Goal: Task Accomplishment & Management: Use online tool/utility

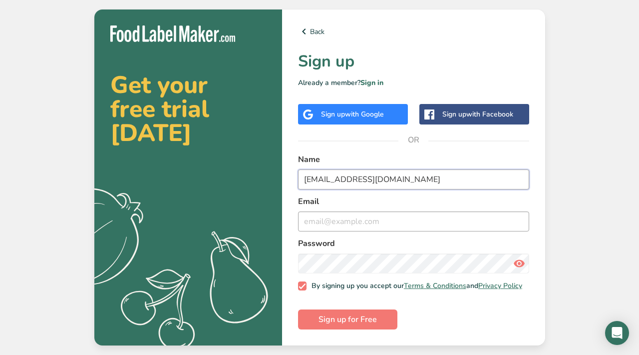
type input "[EMAIL_ADDRESS][DOMAIN_NAME]"
drag, startPoint x: 405, startPoint y: 179, endPoint x: 290, endPoint y: 183, distance: 115.5
click at [290, 183] on div "Back Sign up Already a member? Sign in Sign up with Google Sign up with Faceboo…" at bounding box center [413, 177] width 263 height 336
drag, startPoint x: 396, startPoint y: 178, endPoint x: 296, endPoint y: 168, distance: 100.9
click at [296, 168] on div "Back Sign up Already a member? Sign in Sign up with Google Sign up with Faceboo…" at bounding box center [413, 177] width 263 height 336
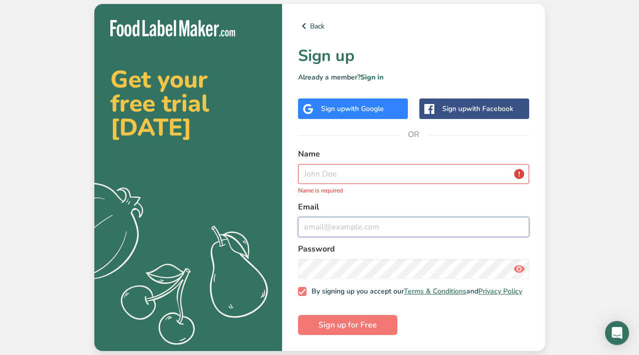
click at [313, 223] on input "email" at bounding box center [413, 227] width 231 height 20
paste input "[EMAIL_ADDRESS][DOMAIN_NAME]"
type input "[EMAIL_ADDRESS][DOMAIN_NAME]"
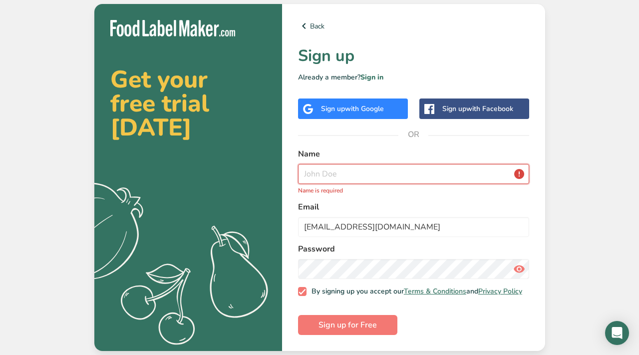
click at [307, 176] on input "text" at bounding box center [413, 174] width 231 height 20
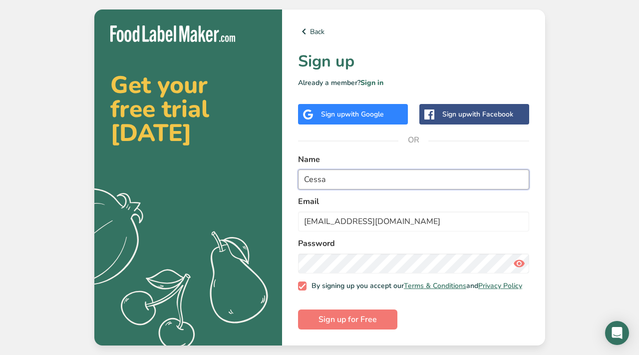
type input "Cessa"
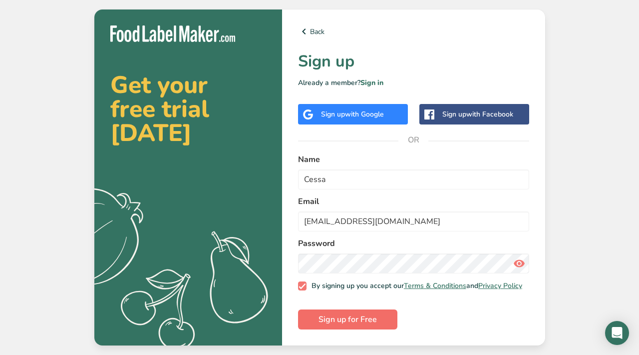
click at [324, 321] on span "Sign up for Free" at bounding box center [348, 319] width 58 height 12
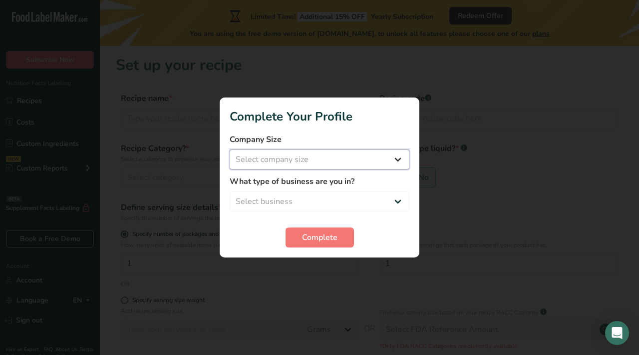
select select "2"
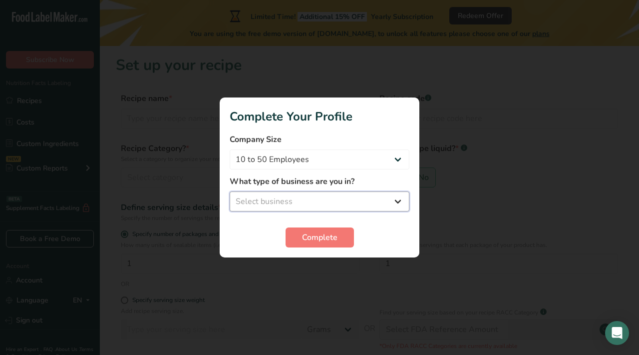
select select "4"
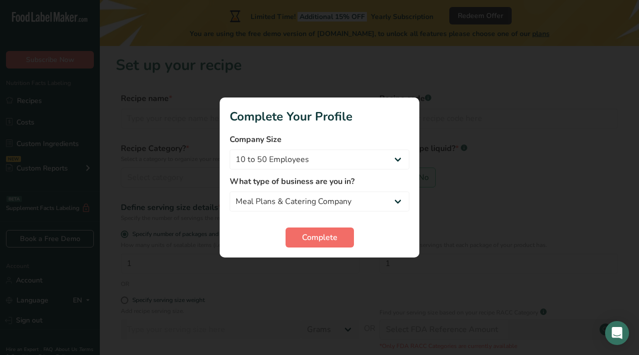
click at [328, 241] on span "Complete" at bounding box center [319, 237] width 35 height 12
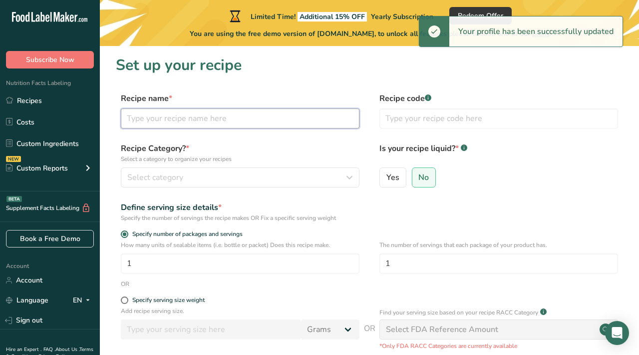
click at [173, 118] on input "text" at bounding box center [240, 118] width 239 height 20
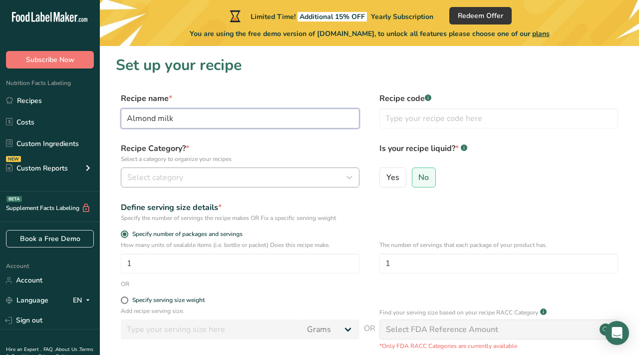
type input "Almond milk"
click at [150, 178] on span "Select category" at bounding box center [155, 177] width 56 height 12
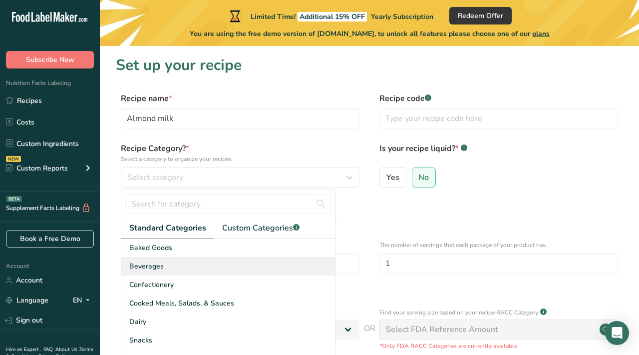
click at [162, 264] on span "Beverages" at bounding box center [146, 266] width 34 height 10
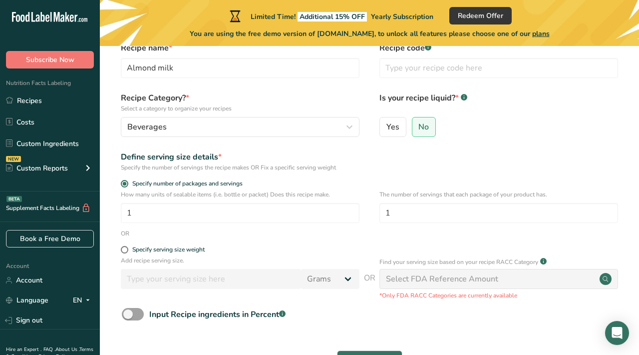
scroll to position [51, 0]
click at [124, 252] on span at bounding box center [124, 248] width 7 height 7
click at [124, 252] on input "Specify serving size weight" at bounding box center [124, 249] width 6 height 6
radio input "true"
radio input "false"
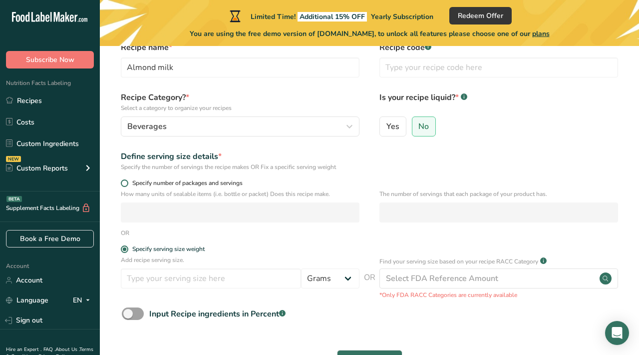
click at [125, 181] on span at bounding box center [124, 182] width 7 height 7
click at [125, 181] on input "Specify number of packages and servings" at bounding box center [124, 183] width 6 height 6
radio input "true"
radio input "false"
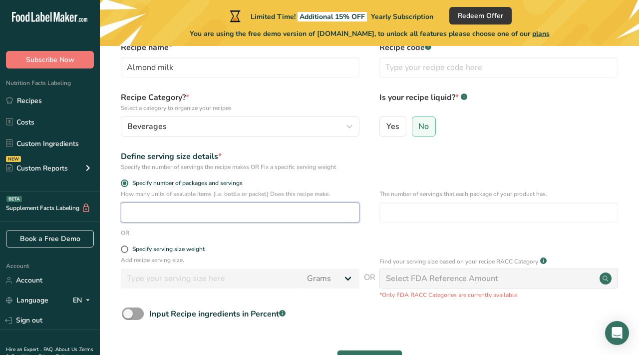
click at [136, 212] on input "number" at bounding box center [240, 212] width 239 height 20
type input "1"
click at [186, 244] on form "Recipe name * Almond milk Recipe code .a-a{fill:#347362;}.b-a{fill:#fff;} Recip…" at bounding box center [370, 208] width 508 height 334
click at [139, 289] on div "Add recipe serving size. Grams kg mg mcg lb oz l mL fl oz tbsp tsp cup qt gallon" at bounding box center [240, 274] width 239 height 38
click at [123, 253] on div "Specify serving size weight" at bounding box center [240, 250] width 239 height 10
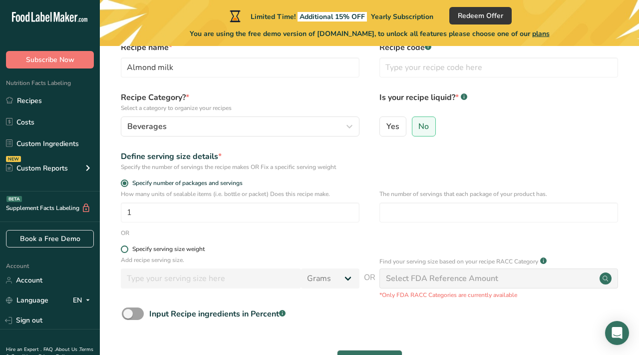
click at [127, 251] on span at bounding box center [124, 248] width 7 height 7
click at [127, 251] on input "Specify serving size weight" at bounding box center [124, 249] width 6 height 6
radio input "true"
radio input "false"
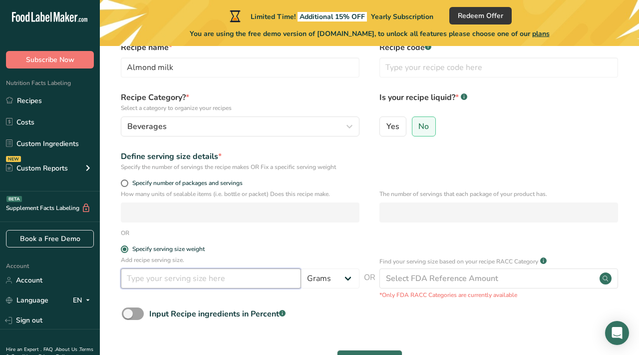
click at [213, 284] on input "number" at bounding box center [211, 278] width 180 height 20
type input "7"
click at [272, 268] on input "250" at bounding box center [211, 278] width 180 height 20
type input "250"
click at [261, 245] on label "Specify serving size weight" at bounding box center [240, 248] width 239 height 7
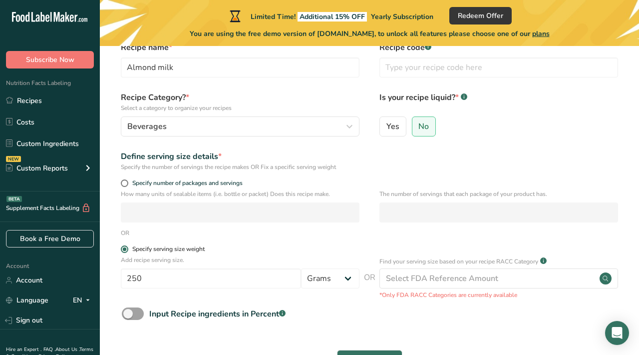
click at [127, 246] on input "Specify serving size weight" at bounding box center [124, 249] width 6 height 6
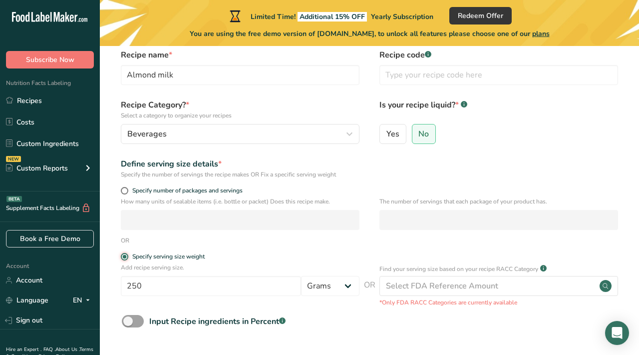
scroll to position [41, 0]
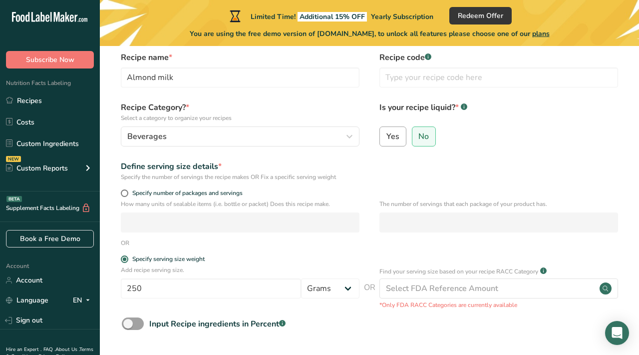
click at [394, 134] on span "Yes" at bounding box center [393, 136] width 13 height 10
click at [387, 134] on input "Yes" at bounding box center [383, 136] width 6 height 6
radio input "true"
radio input "false"
select select "22"
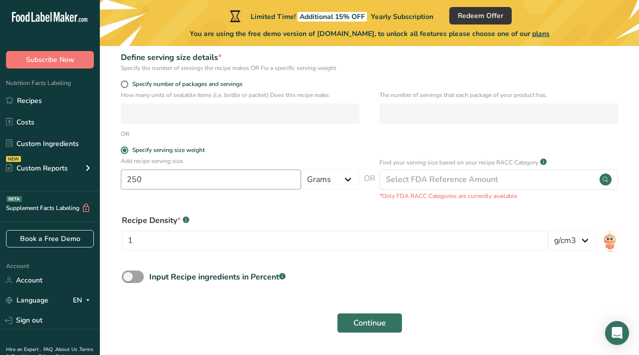
scroll to position [150, 0]
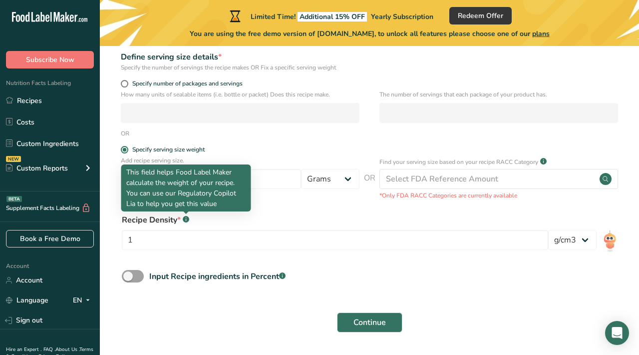
click at [185, 221] on rect at bounding box center [186, 219] width 6 height 6
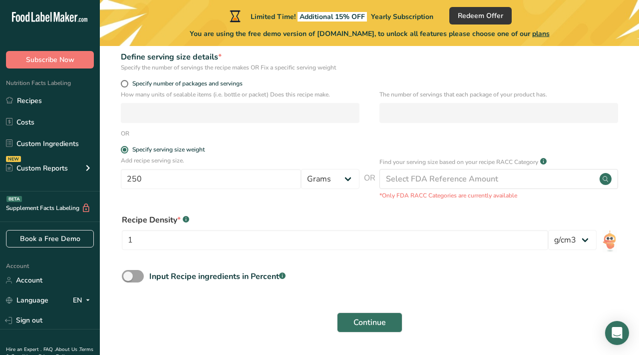
click at [185, 221] on rect at bounding box center [186, 219] width 6 height 6
click at [141, 276] on span at bounding box center [133, 276] width 22 height 12
click at [128, 276] on input "Input Recipe ingredients in Percent .a-a{fill:#347362;}.b-a{fill:#fff;}" at bounding box center [125, 276] width 6 height 6
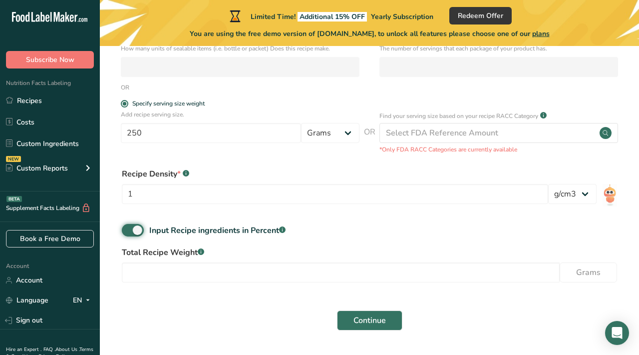
scroll to position [197, 0]
click at [125, 229] on span at bounding box center [133, 229] width 22 height 12
click at [125, 229] on input "Input Recipe ingredients in Percent .a-a{fill:#347362;}.b-a{fill:#fff;}" at bounding box center [125, 229] width 6 height 6
checkbox input "false"
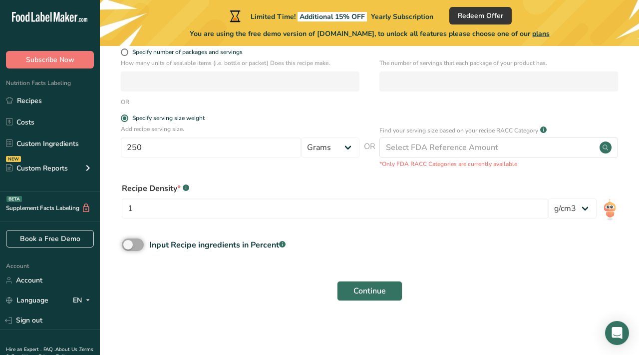
scroll to position [181, 0]
click at [371, 282] on button "Continue" at bounding box center [369, 291] width 65 height 20
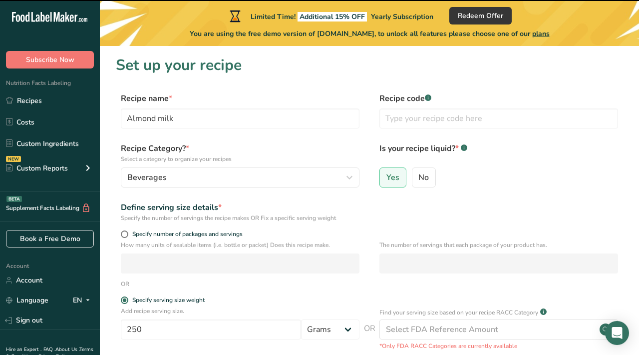
scroll to position [0, 0]
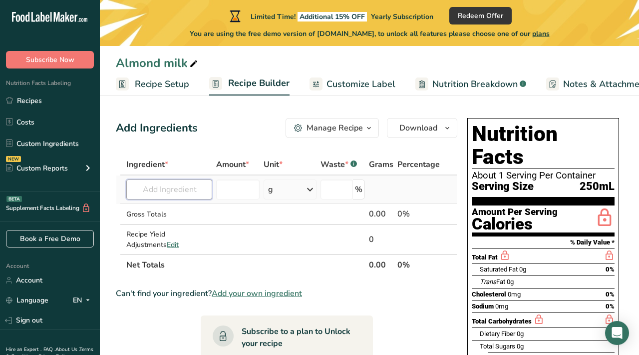
click at [165, 184] on input "text" at bounding box center [169, 189] width 86 height 20
click at [145, 189] on input "raw almond" at bounding box center [169, 189] width 86 height 20
click at [138, 188] on input "raw almond" at bounding box center [169, 189] width 86 height 20
click at [202, 191] on input "whole raw almond" at bounding box center [169, 189] width 86 height 20
click at [207, 190] on input "whole raw almond" at bounding box center [169, 189] width 86 height 20
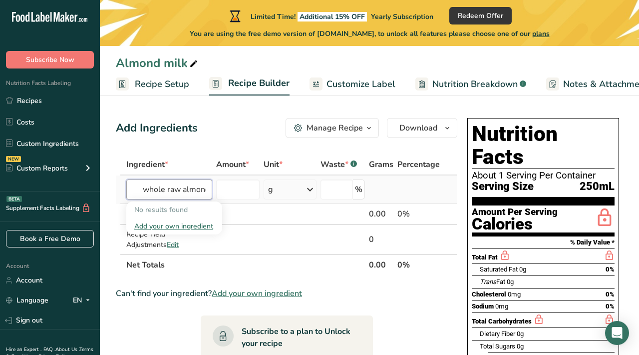
drag, startPoint x: 154, startPoint y: 190, endPoint x: 130, endPoint y: 186, distance: 24.9
click at [130, 186] on input "whole raw almondd" at bounding box center [169, 189] width 86 height 20
click at [186, 190] on input "raw almondd" at bounding box center [169, 189] width 86 height 20
drag, startPoint x: 190, startPoint y: 189, endPoint x: 106, endPoint y: 174, distance: 84.8
click at [106, 174] on section "Add Ingredients Manage Recipe Delete Recipe Duplicate Recipe Scale Recipe Save …" at bounding box center [369, 336] width 539 height 476
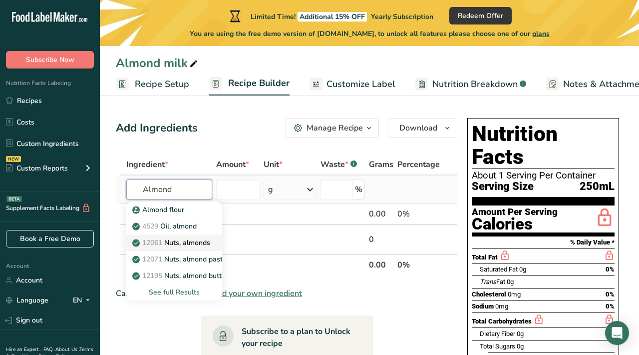
type input "Almond"
click at [150, 243] on span "12061" at bounding box center [152, 242] width 20 height 9
type input "Nuts, almonds"
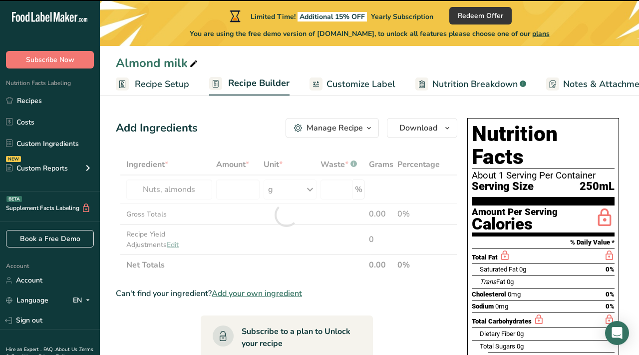
type input "0"
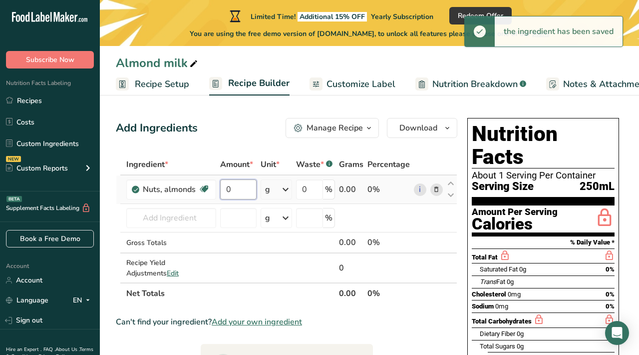
click at [243, 189] on input "0" at bounding box center [238, 189] width 36 height 20
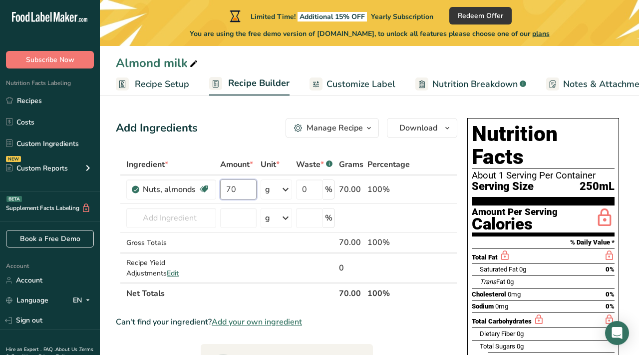
type input "70"
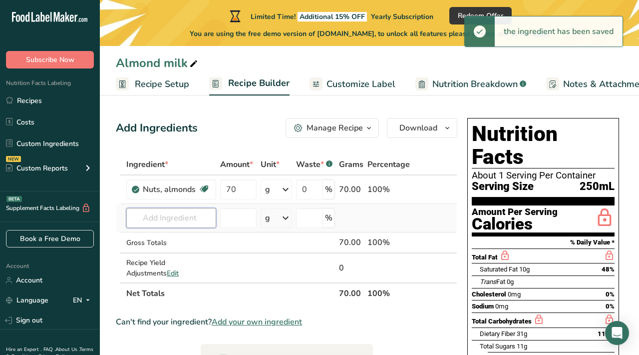
click at [162, 218] on input "text" at bounding box center [171, 218] width 90 height 20
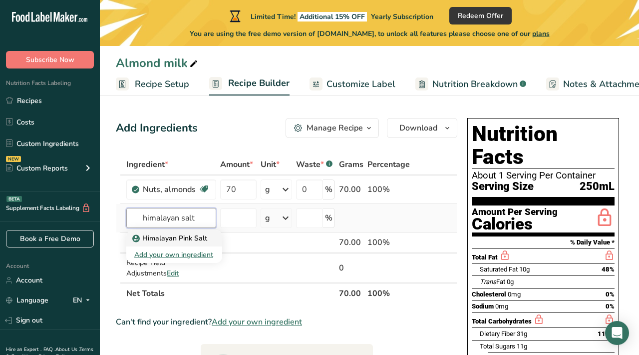
type input "himalayan salt"
click at [166, 242] on p "Himalayan Pink Salt" at bounding box center [170, 238] width 73 height 10
type input "Himalayan Pink Salt"
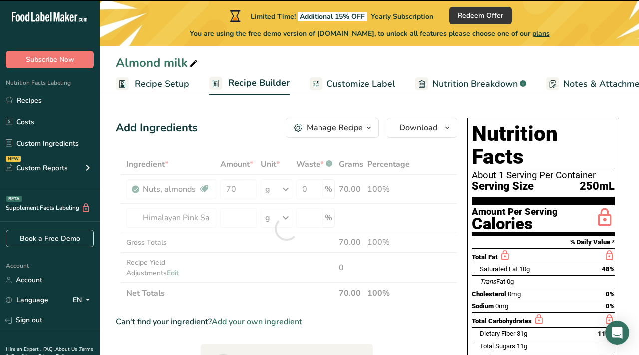
click at [238, 213] on div at bounding box center [287, 229] width 342 height 150
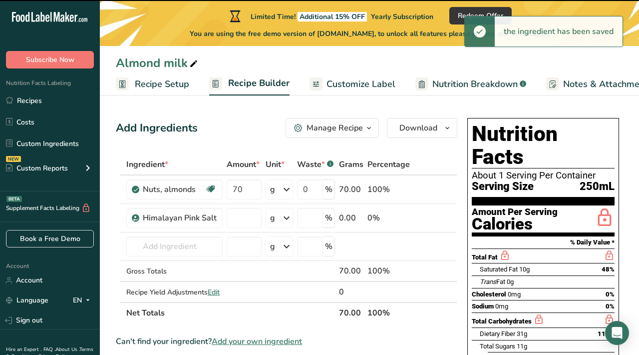
type input "0"
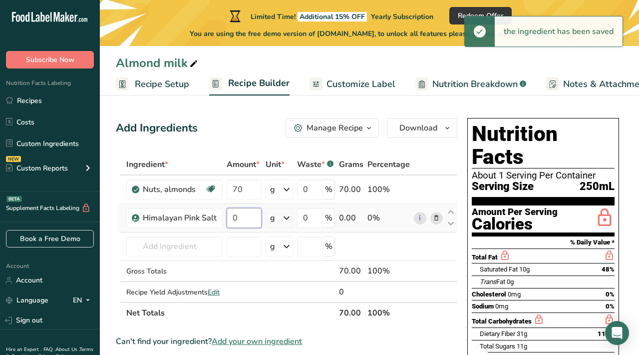
click at [238, 217] on input "0" at bounding box center [244, 218] width 35 height 20
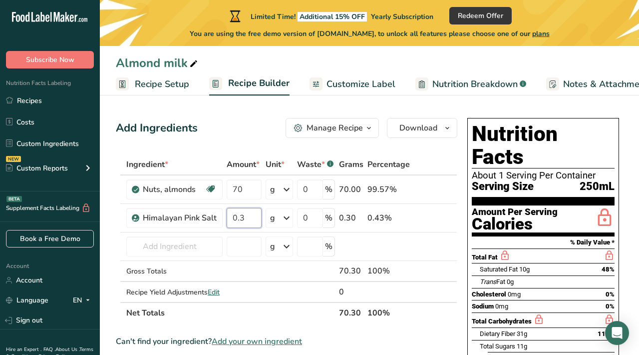
type input "0.3"
click at [269, 315] on div "Ingredient * Amount * Unit * Waste * .a-a{fill:#347362;}.b-a{fill:#fff;} Grams …" at bounding box center [287, 238] width 342 height 169
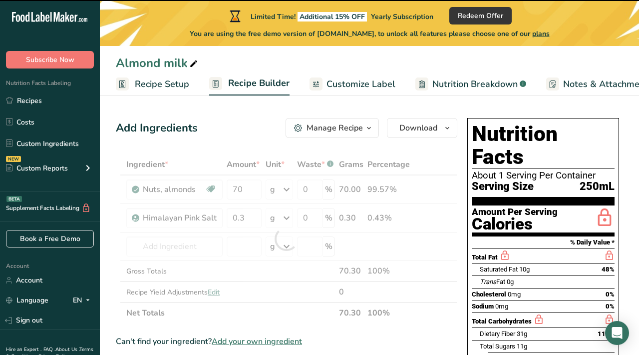
click at [163, 245] on div at bounding box center [287, 238] width 342 height 169
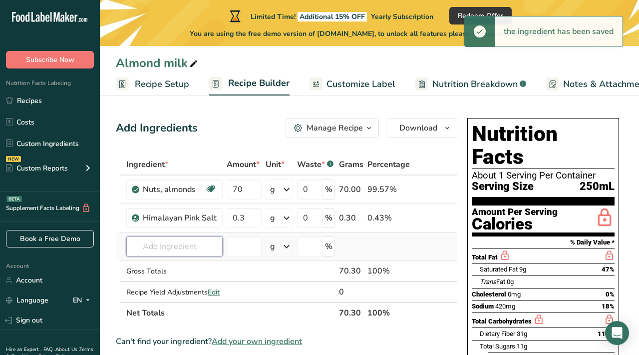
click at [163, 245] on input "text" at bounding box center [174, 246] width 96 height 20
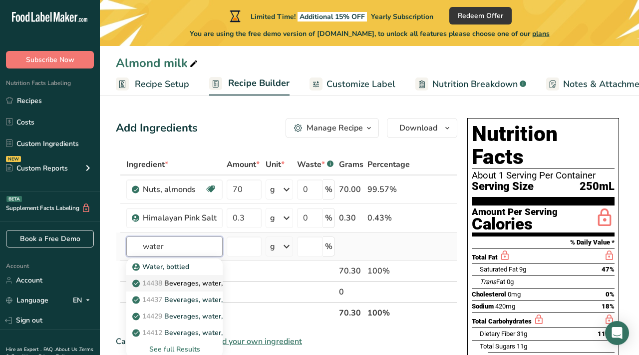
type input "water"
click at [175, 282] on p "14438 Beverages, water, bottled, non-carbonated, [PERSON_NAME]" at bounding box center [248, 283] width 228 height 10
type input "Beverages, water, bottled, non-carbonated, [PERSON_NAME]"
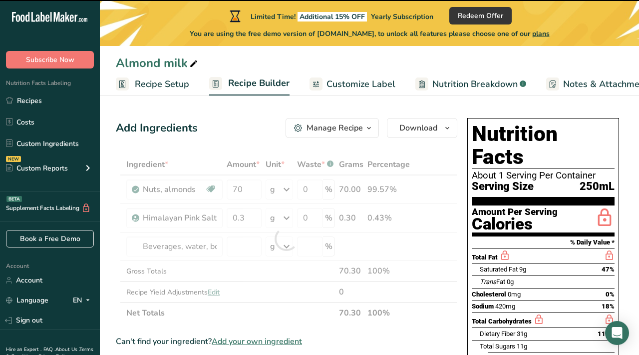
click at [168, 247] on div at bounding box center [287, 238] width 342 height 169
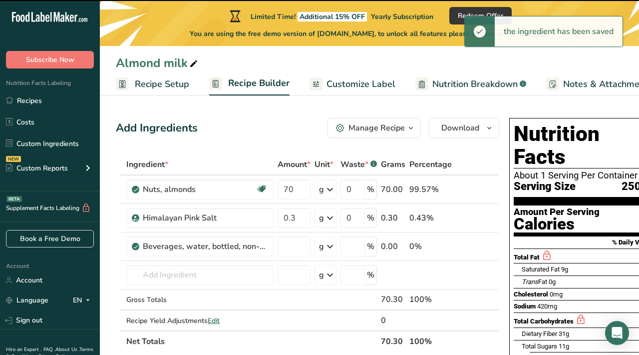
type input "0"
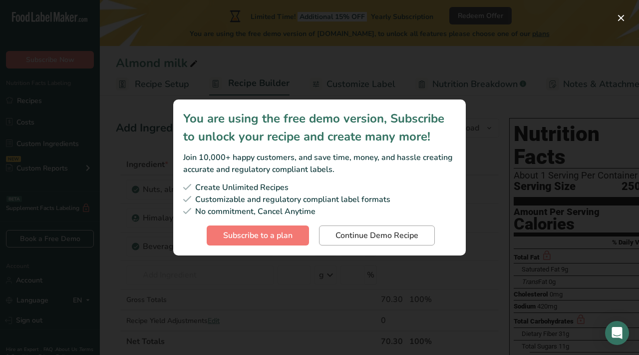
click at [417, 231] on span "Continue Demo Recipe" at bounding box center [377, 235] width 83 height 12
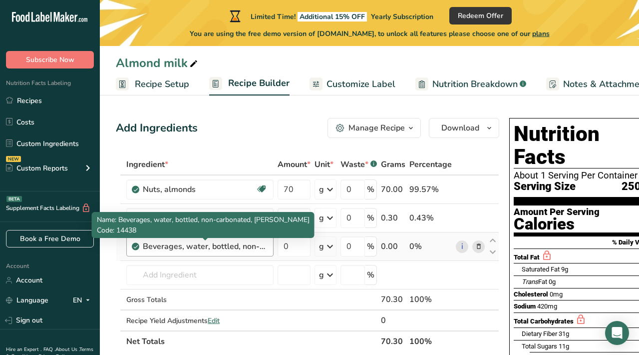
click at [207, 248] on div "Beverages, water, bottled, non-carbonated, [PERSON_NAME]" at bounding box center [205, 246] width 125 height 12
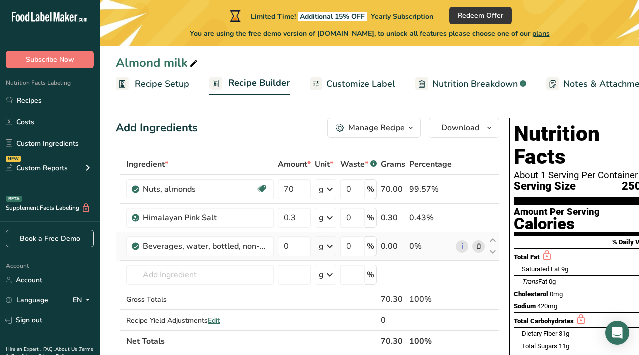
drag, startPoint x: 144, startPoint y: 245, endPoint x: 314, endPoint y: 246, distance: 169.3
click at [315, 246] on tr "Beverages, water, bottled, non-carbonated, [PERSON_NAME] 0 g Portions 1 fl oz 1…" at bounding box center [307, 246] width 383 height 28
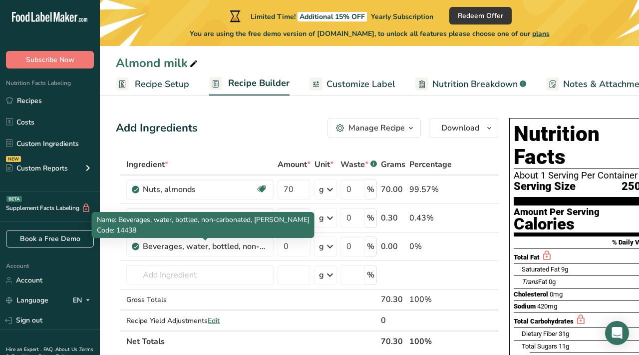
click at [237, 232] on p "Code: 14438" at bounding box center [203, 230] width 213 height 10
click at [234, 250] on div "Beverages, water, bottled, non-carbonated, [PERSON_NAME]" at bounding box center [205, 246] width 125 height 12
click at [198, 247] on div "Beverages, water, bottled, non-carbonated, [PERSON_NAME]" at bounding box center [205, 246] width 125 height 12
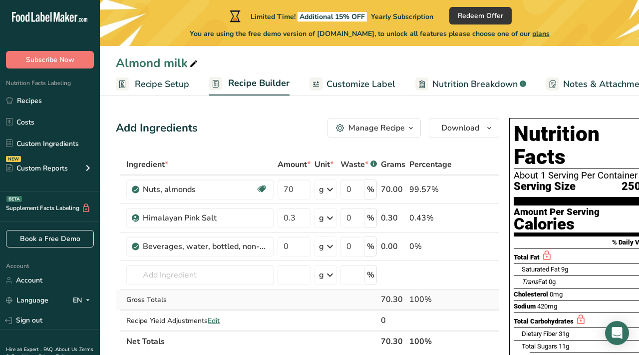
click at [298, 300] on td at bounding box center [294, 299] width 37 height 21
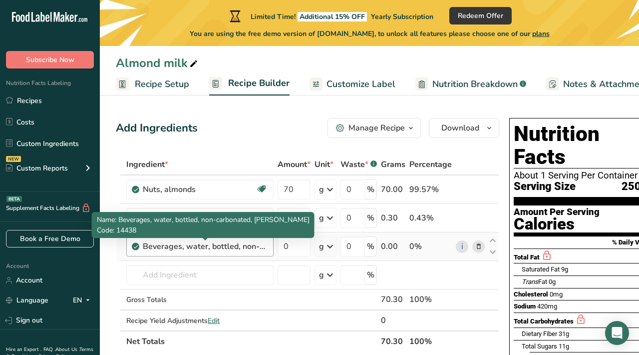
click at [186, 247] on div "Beverages, water, bottled, non-carbonated, [PERSON_NAME]" at bounding box center [205, 246] width 125 height 12
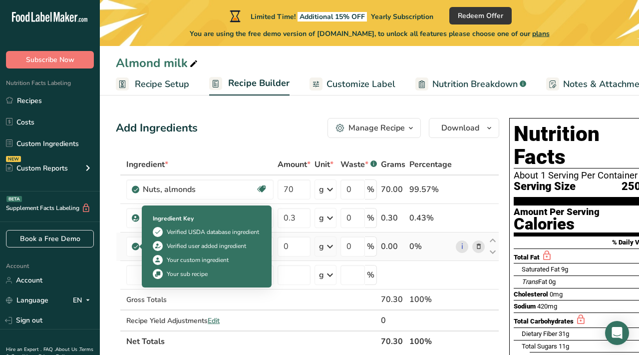
click at [138, 247] on icon at bounding box center [136, 246] width 6 height 9
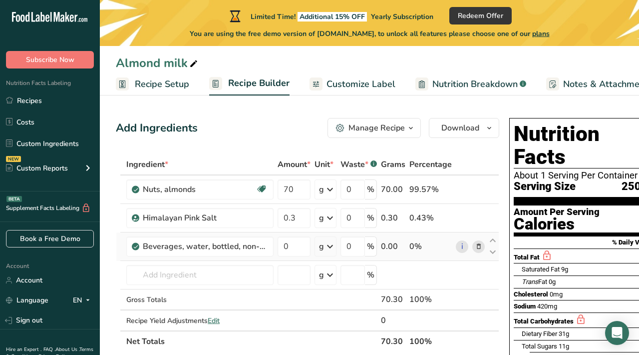
click at [138, 247] on icon at bounding box center [136, 246] width 6 height 9
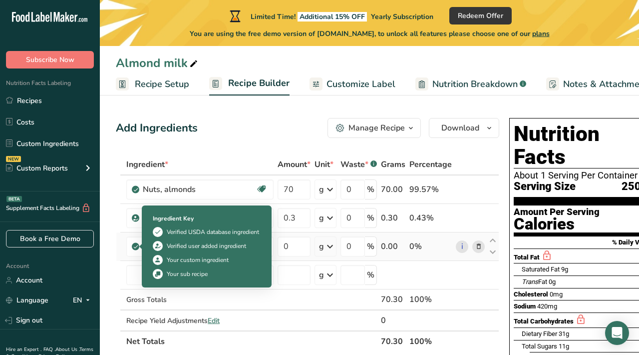
click at [138, 247] on icon at bounding box center [136, 246] width 6 height 9
click at [147, 245] on div "Ingredient Key Verified USDA database ingredient Verified user added ingredient…" at bounding box center [207, 246] width 120 height 77
click at [128, 231] on td "Himalayan Pink Salt" at bounding box center [199, 218] width 151 height 28
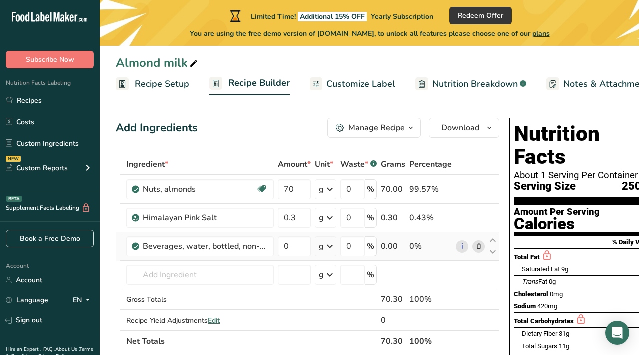
click at [479, 247] on icon at bounding box center [479, 246] width 7 height 10
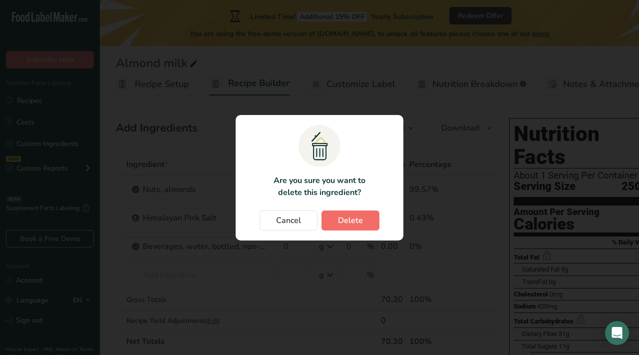
click at [346, 222] on span "Delete" at bounding box center [350, 220] width 25 height 12
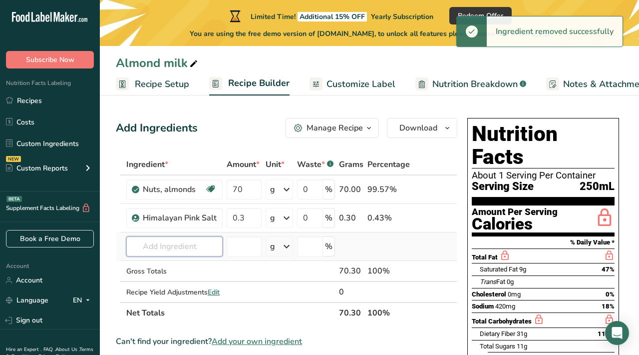
click at [149, 245] on input "text" at bounding box center [174, 246] width 96 height 20
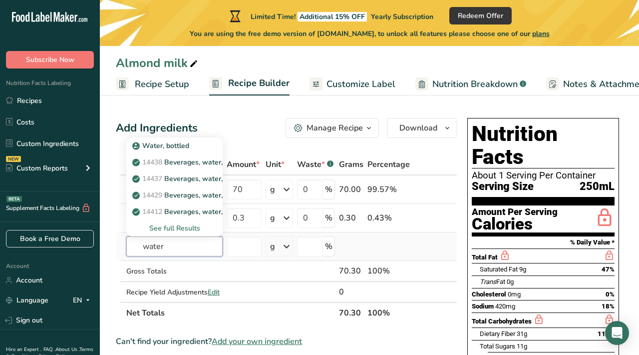
type input "water"
click at [175, 226] on div "See full Results" at bounding box center [174, 228] width 80 height 10
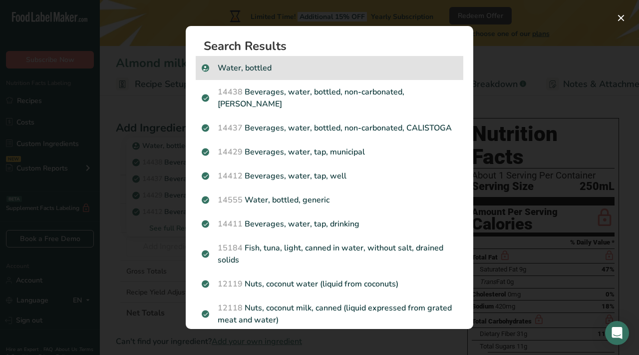
click at [257, 64] on p "Water, bottled" at bounding box center [330, 68] width 256 height 12
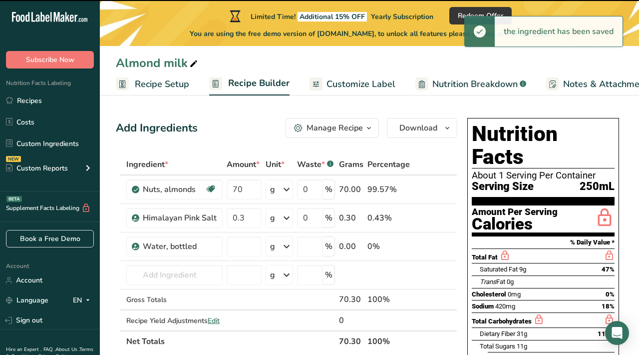
type input "0"
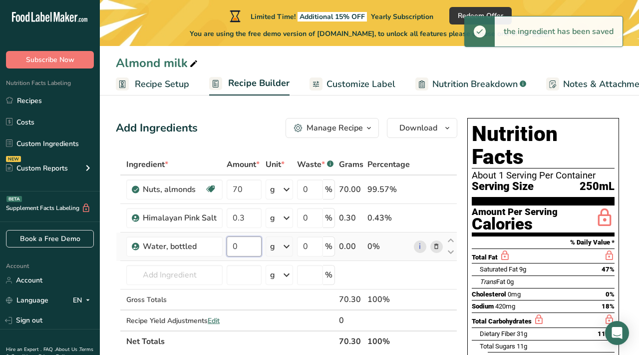
click at [246, 249] on input "0" at bounding box center [244, 246] width 35 height 20
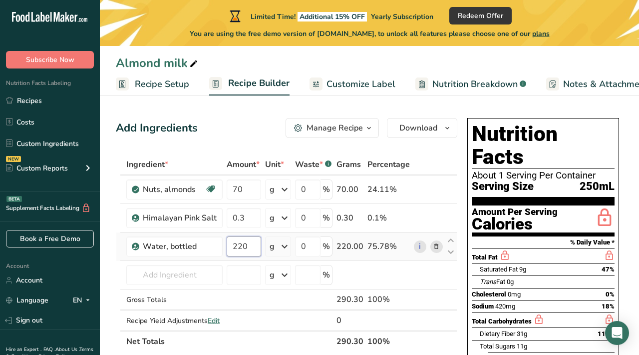
type input "220"
click at [285, 249] on div "Ingredient * Amount * Unit * Waste * .a-a{fill:#347362;}.b-a{fill:#fff;} Grams …" at bounding box center [287, 253] width 342 height 198
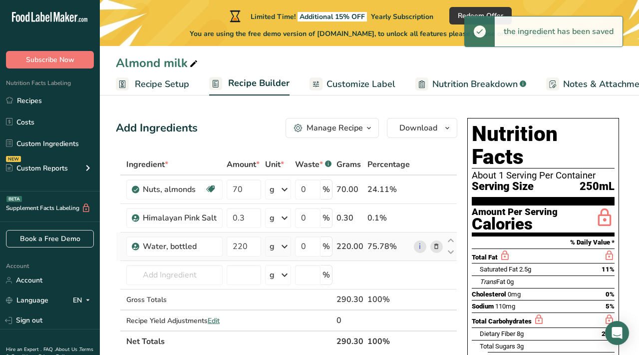
click at [285, 249] on icon at bounding box center [285, 246] width 12 height 18
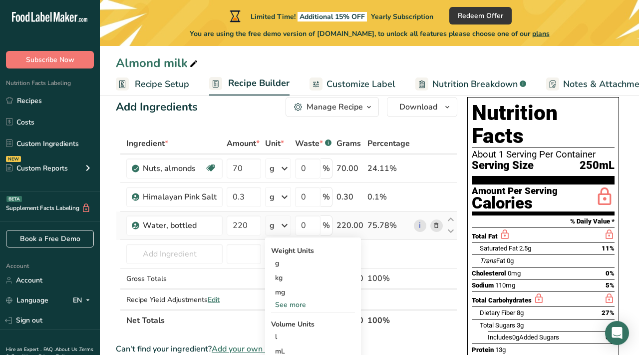
scroll to position [52, 0]
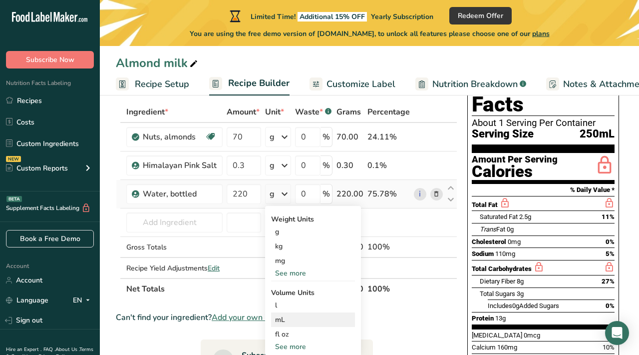
click at [279, 323] on div "mL" at bounding box center [313, 319] width 76 height 10
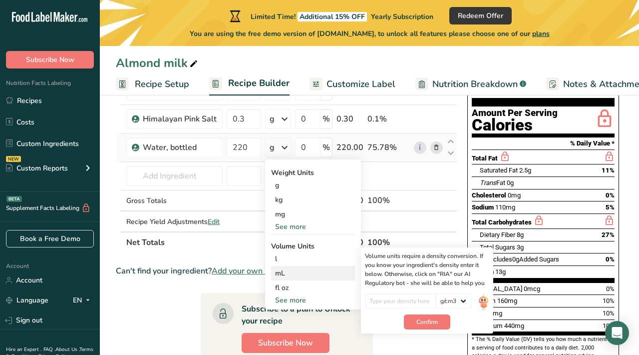
scroll to position [100, 0]
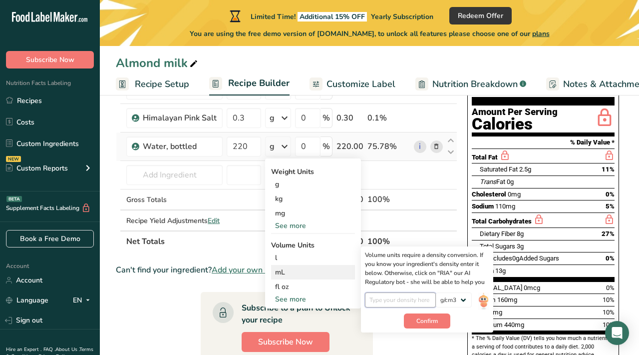
click at [386, 299] on input "number" at bounding box center [400, 299] width 71 height 15
type input "1"
click at [432, 328] on div "Volume units require a density conversion. If you know your ingredient's densit…" at bounding box center [427, 289] width 132 height 86
click at [423, 325] on button "Confirm" at bounding box center [427, 320] width 46 height 15
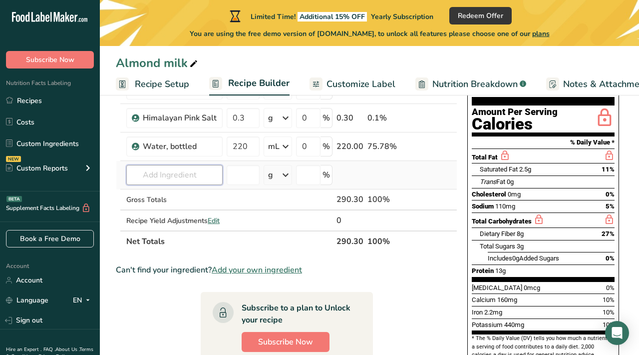
click at [164, 173] on input "text" at bounding box center [174, 175] width 96 height 20
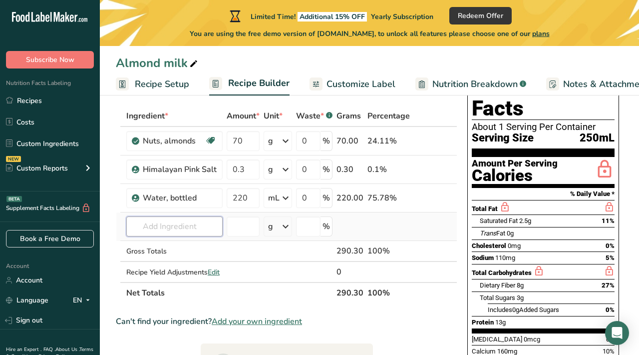
scroll to position [47, 0]
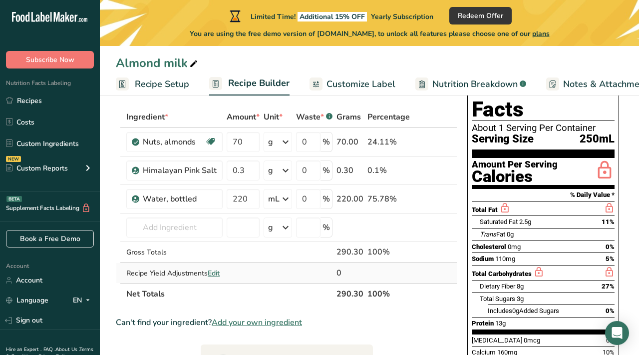
click at [218, 273] on span "Edit" at bounding box center [214, 272] width 12 height 9
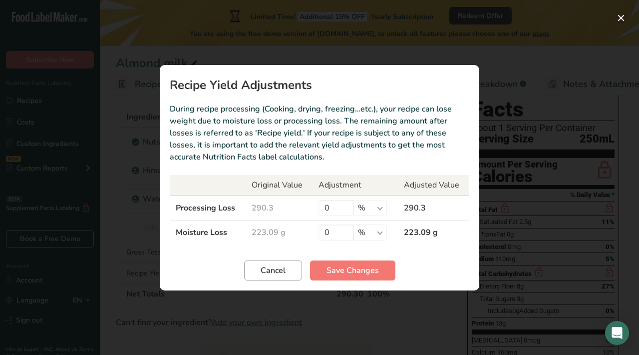
click at [264, 271] on span "Cancel" at bounding box center [273, 270] width 25 height 12
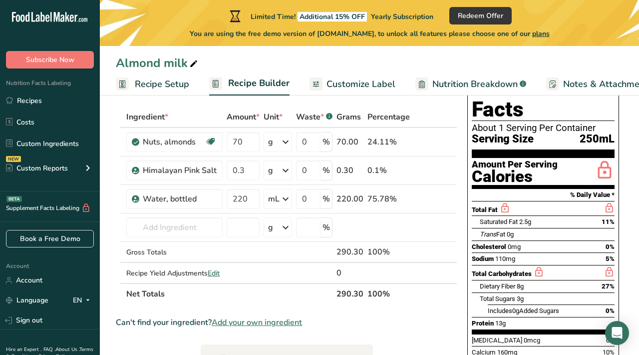
click at [349, 296] on th "290.30" at bounding box center [350, 293] width 31 height 21
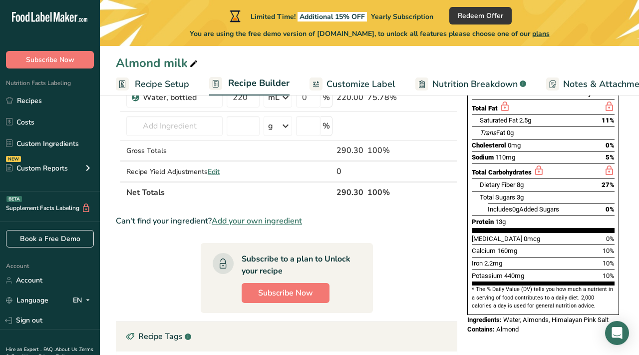
scroll to position [146, 0]
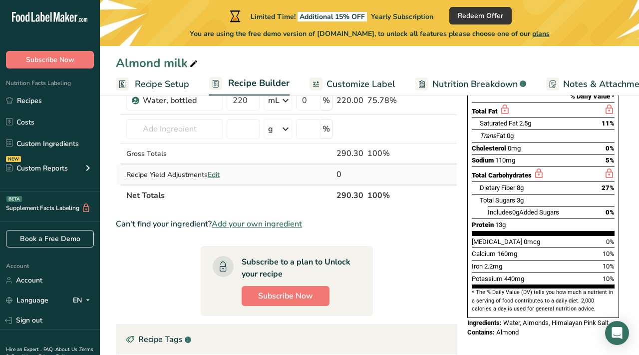
click at [307, 174] on td at bounding box center [314, 174] width 40 height 20
click at [210, 173] on span "Edit" at bounding box center [214, 174] width 12 height 9
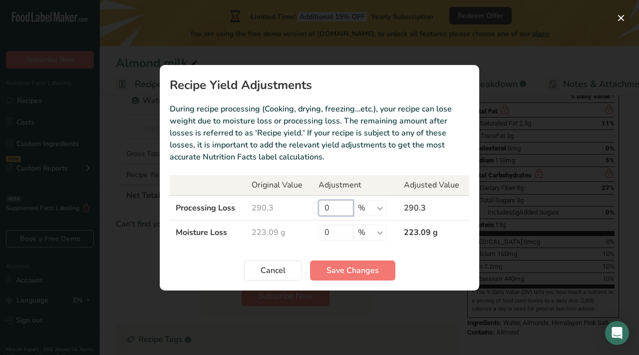
click at [333, 200] on input "0" at bounding box center [336, 208] width 35 height 16
type input "300"
type input "14"
click at [380, 269] on button "Save Changes" at bounding box center [352, 270] width 85 height 20
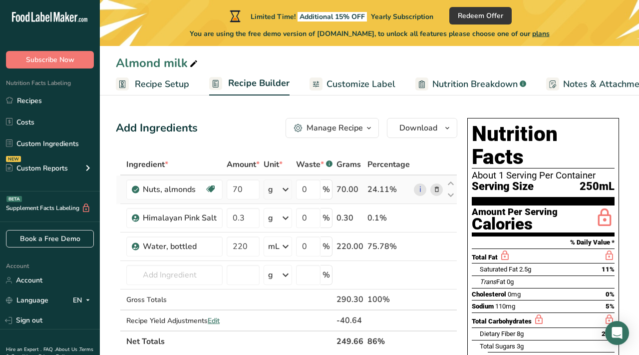
scroll to position [0, 0]
click at [364, 131] on span "button" at bounding box center [369, 128] width 12 height 12
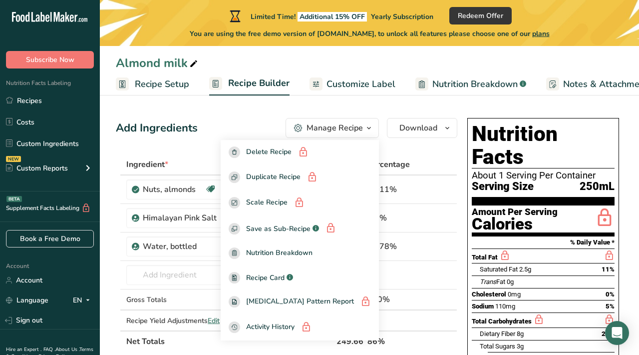
click at [227, 131] on div "Add Ingredients Manage Recipe Delete Recipe Duplicate Recipe Scale Recipe Save …" at bounding box center [287, 128] width 342 height 20
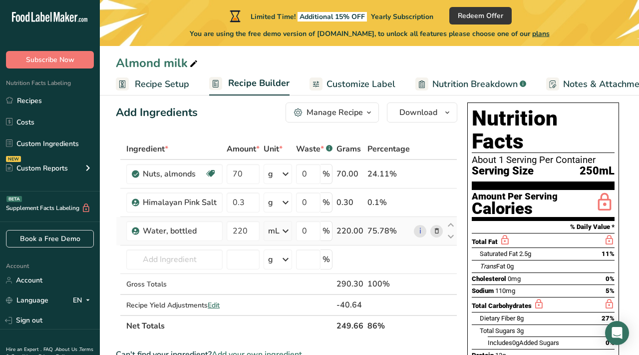
scroll to position [1, 0]
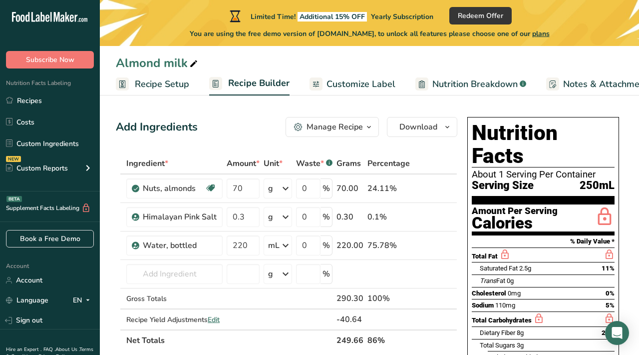
click at [454, 91] on link "Nutrition Breakdown .a-a{fill:#347362;}.b-a{fill:#fff;}" at bounding box center [471, 84] width 111 height 22
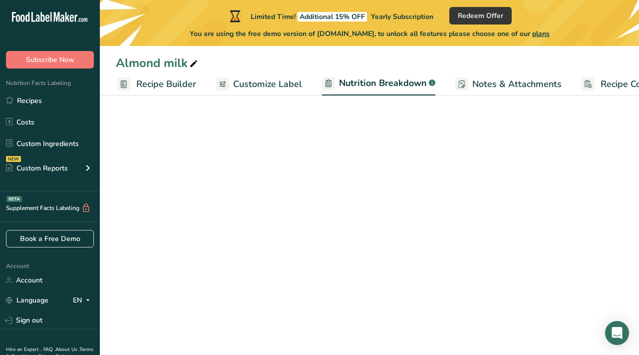
select select "Calories"
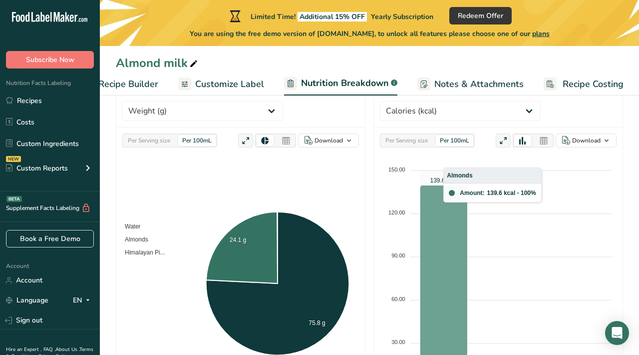
scroll to position [145, 0]
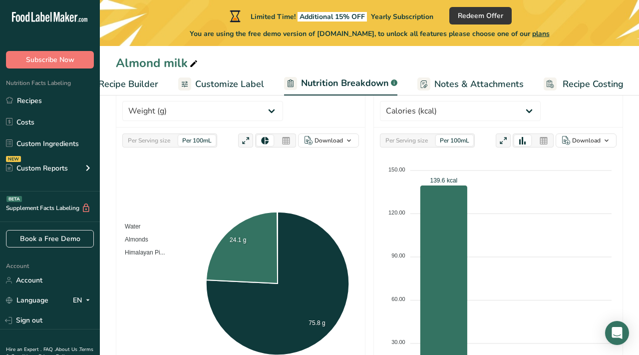
click at [457, 140] on div "Per 100mL" at bounding box center [454, 140] width 37 height 11
click at [450, 136] on div "Per 100mL" at bounding box center [454, 140] width 37 height 11
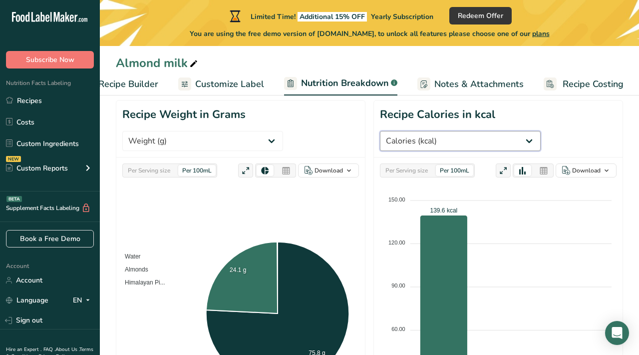
scroll to position [115, 0]
click at [467, 171] on div "Per 100mL" at bounding box center [454, 170] width 37 height 11
click at [444, 171] on div "Per 100mL" at bounding box center [454, 170] width 37 height 11
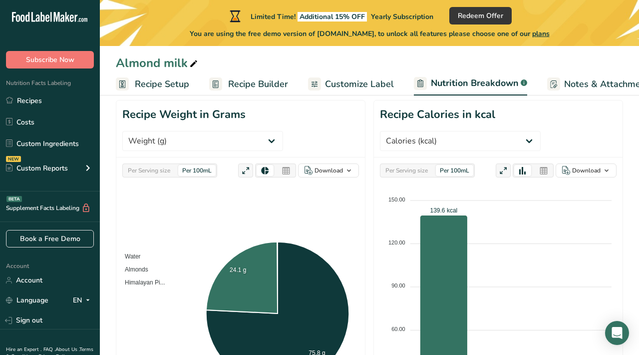
scroll to position [0, 0]
click at [164, 84] on span "Recipe Setup" at bounding box center [162, 83] width 54 height 13
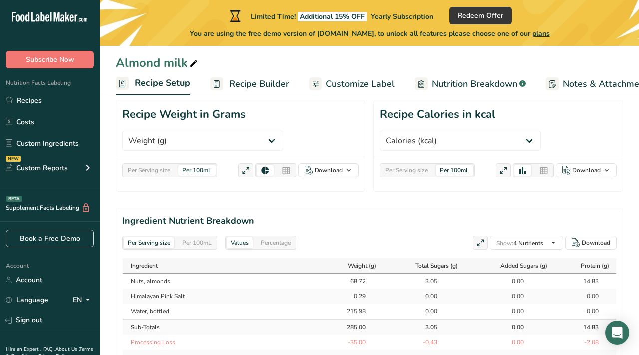
scroll to position [0, 3]
select select "22"
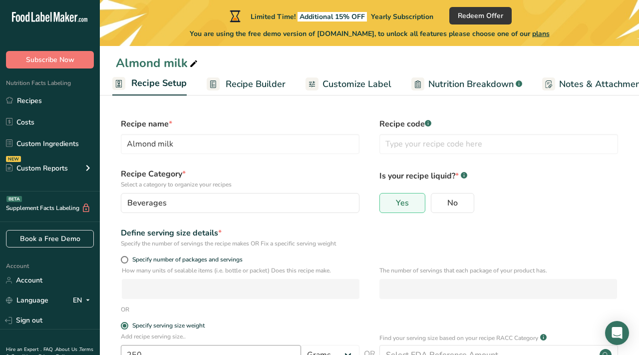
scroll to position [0, 0]
click at [240, 81] on span "Recipe Builder" at bounding box center [256, 83] width 60 height 13
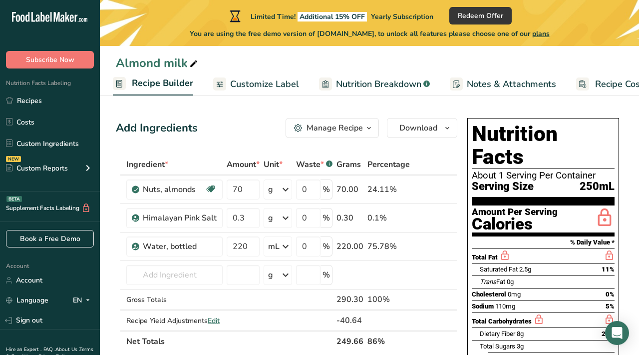
click at [401, 83] on span "Nutrition Breakdown" at bounding box center [378, 83] width 85 height 13
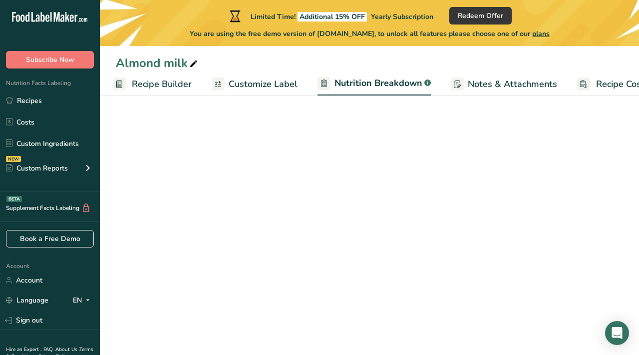
scroll to position [0, 130]
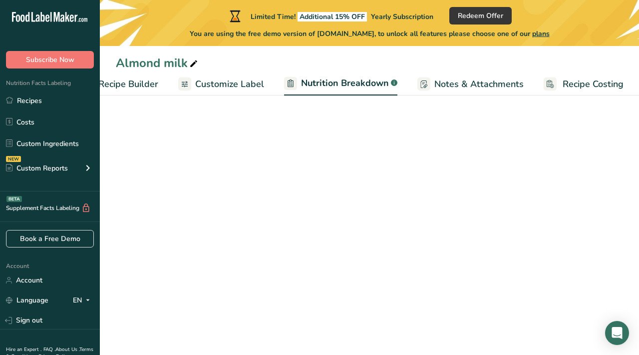
select select "Calories"
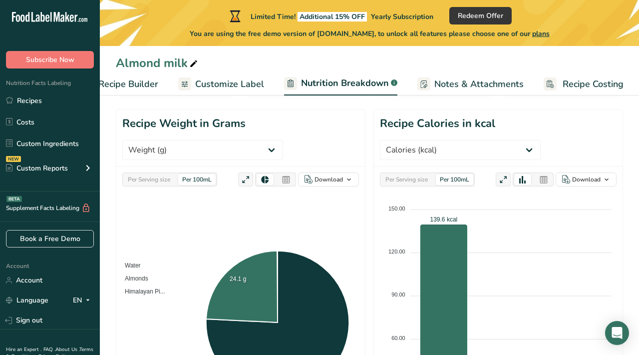
scroll to position [105, 0]
